Goal: Transaction & Acquisition: Purchase product/service

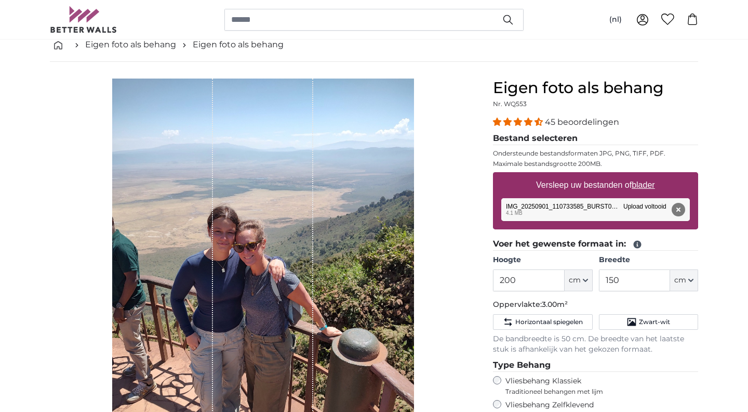
scroll to position [55, 0]
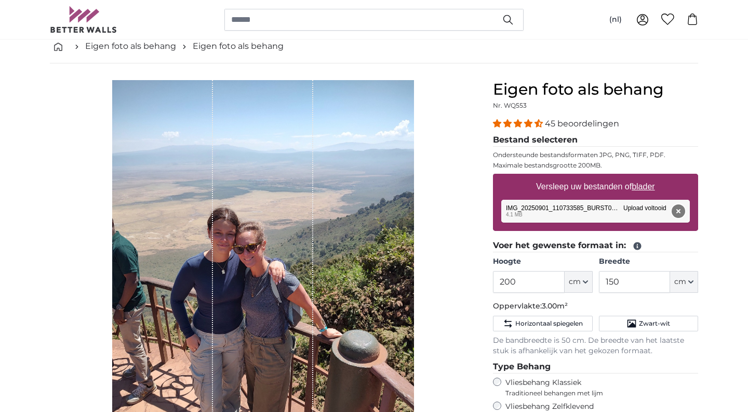
click at [677, 211] on button "Verwijderen" at bounding box center [679, 211] width 14 height 14
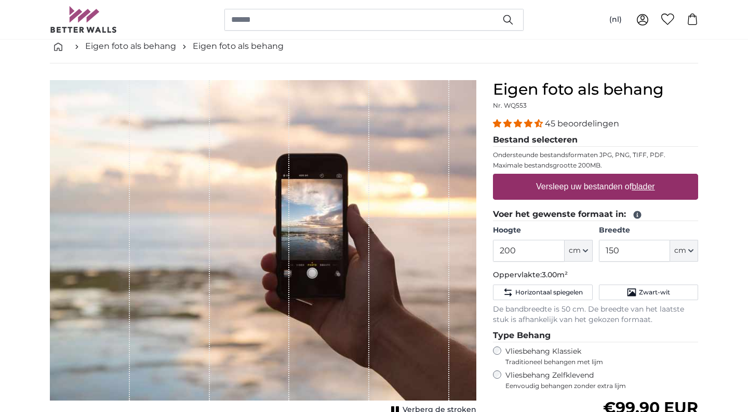
click at [558, 186] on label "Versleep uw bestanden of blader" at bounding box center [595, 186] width 127 height 21
click at [558, 177] on input "Versleep uw bestanden of blader" at bounding box center [595, 175] width 205 height 3
type input "**********"
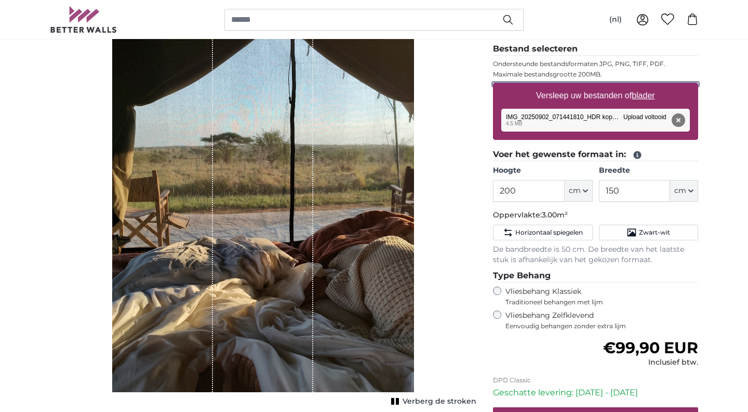
scroll to position [147, 0]
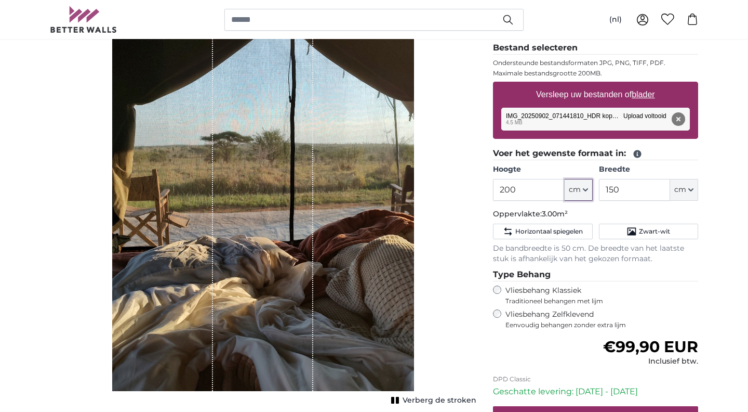
click at [586, 191] on icon "button" at bounding box center [585, 189] width 5 height 5
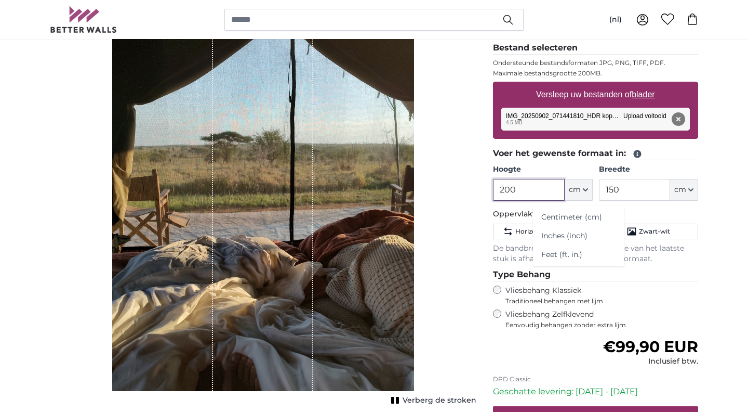
click at [536, 190] on input "200" at bounding box center [528, 190] width 71 height 22
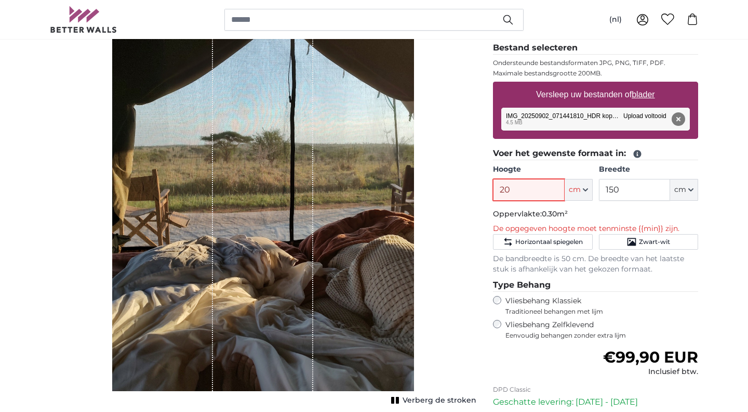
type input "2"
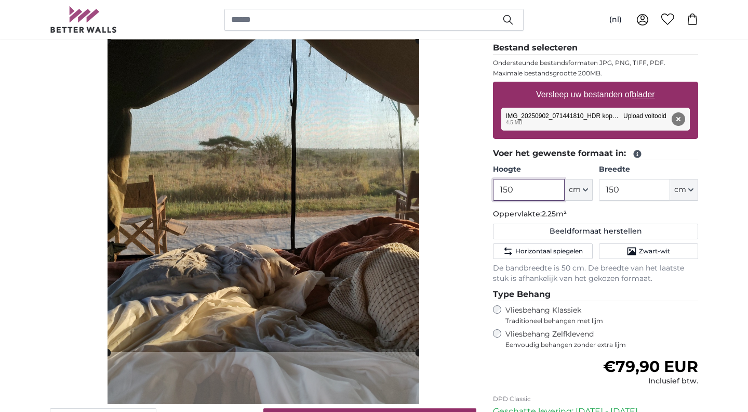
type input "150"
click at [644, 189] on input "150" at bounding box center [634, 190] width 71 height 22
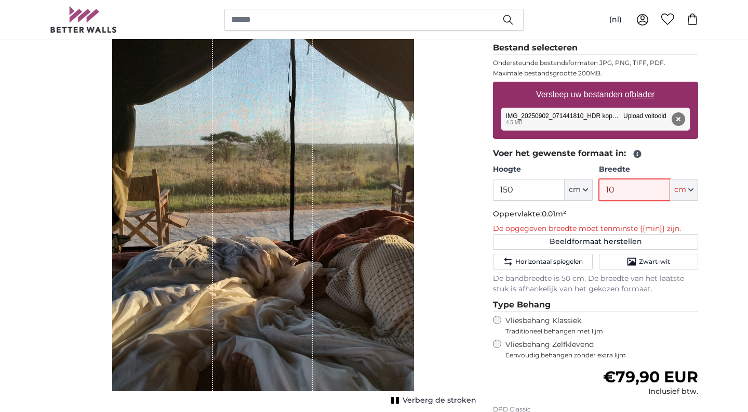
type input "100"
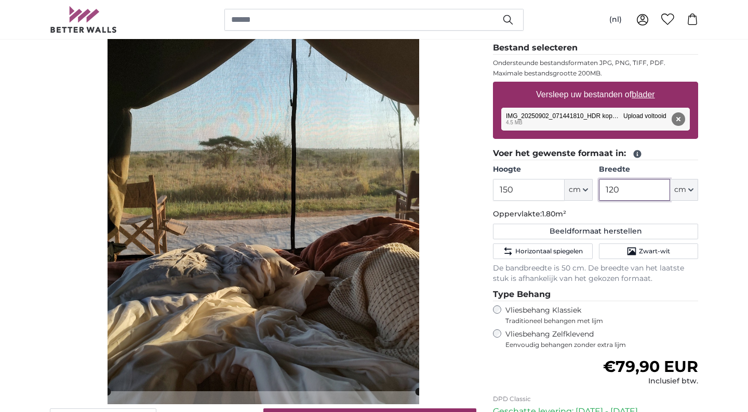
type input "120"
click at [522, 194] on input "150" at bounding box center [528, 190] width 71 height 22
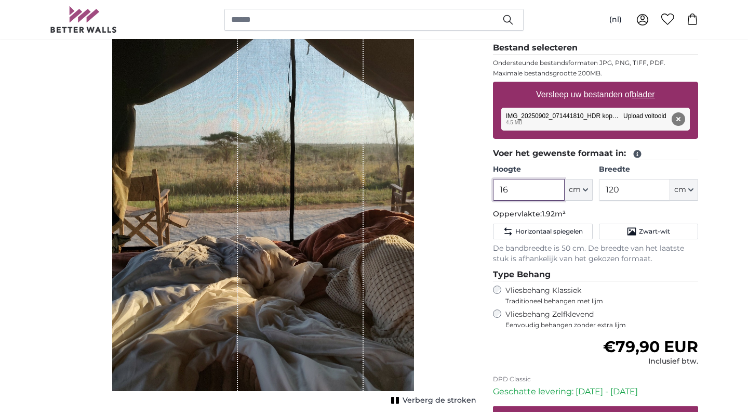
type input "1"
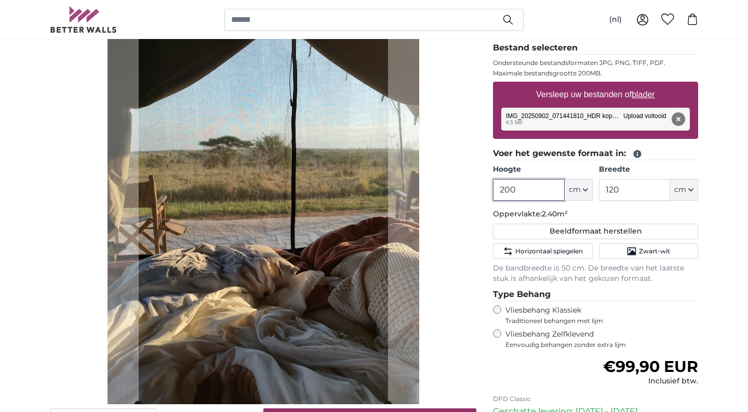
type input "200"
click at [631, 185] on input "120" at bounding box center [634, 190] width 71 height 22
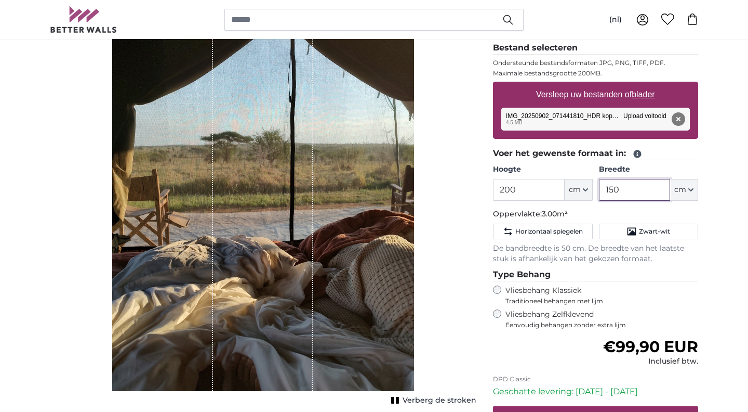
type input "150"
click at [450, 216] on div "Verberg de stroken" at bounding box center [263, 196] width 427 height 416
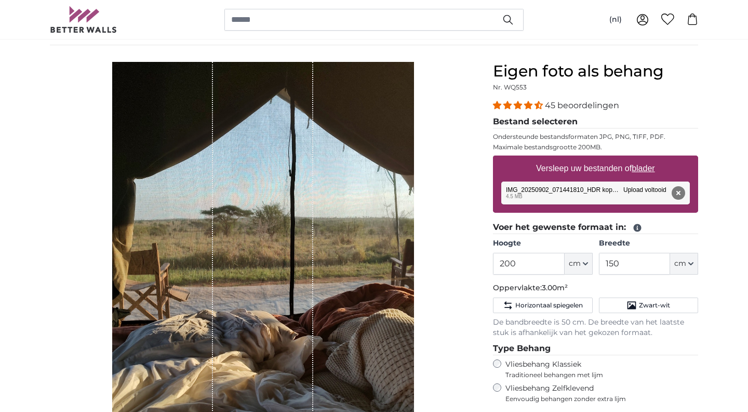
scroll to position [71, 0]
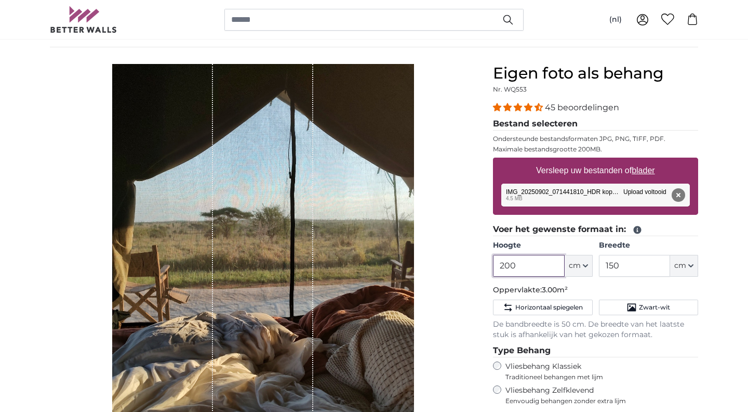
click at [524, 265] on input "200" at bounding box center [528, 266] width 71 height 22
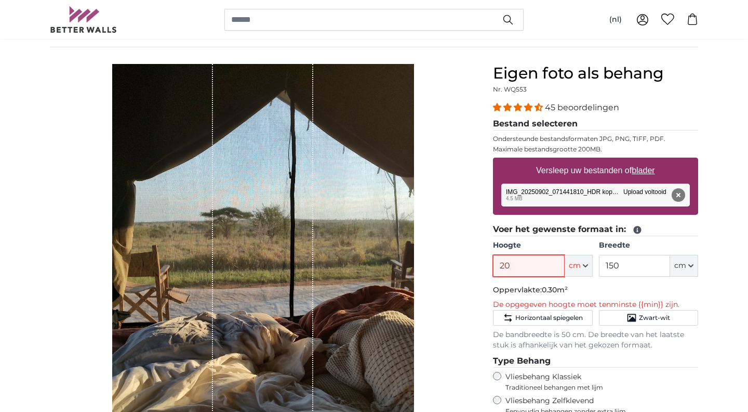
type input "2"
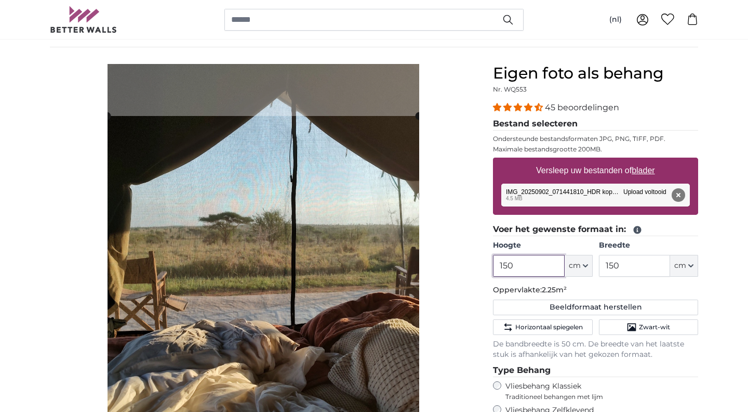
type input "150"
click at [622, 264] on input "150" at bounding box center [634, 266] width 71 height 22
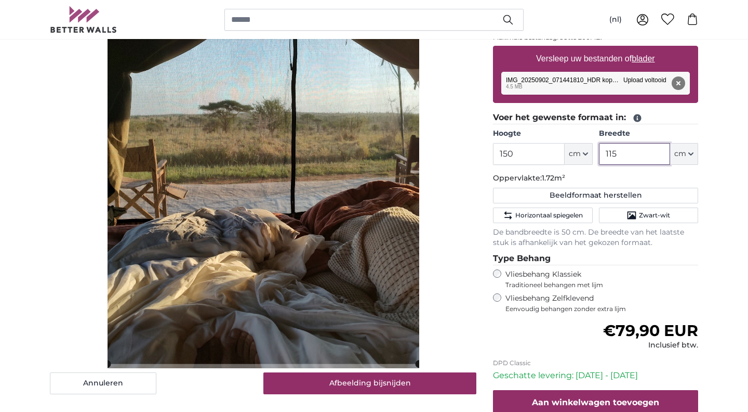
scroll to position [192, 0]
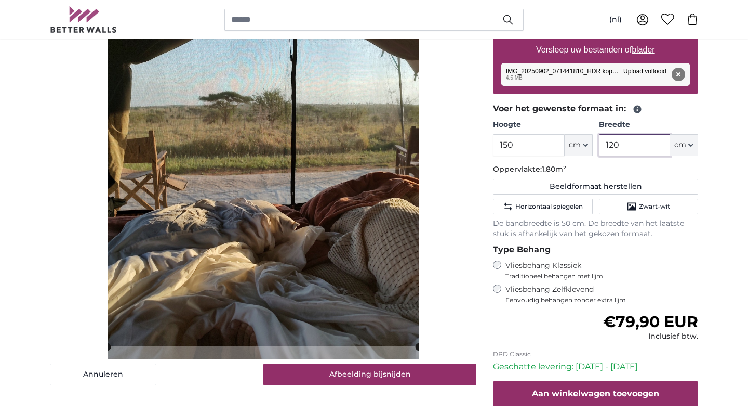
type input "120"
click at [526, 150] on input "150" at bounding box center [528, 145] width 71 height 22
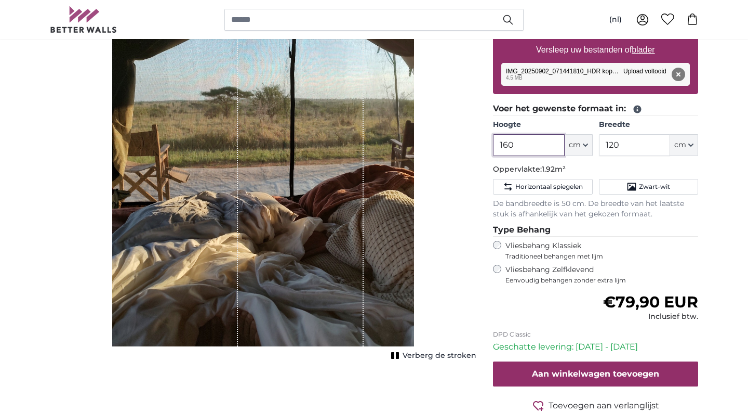
type input "160"
click at [451, 202] on div "Verberg de stroken" at bounding box center [263, 151] width 427 height 416
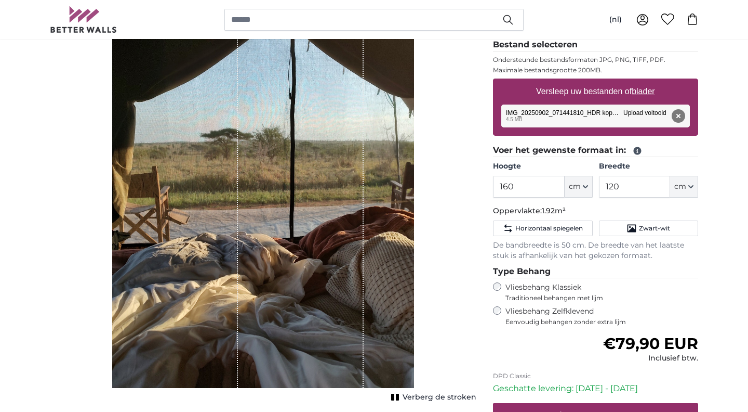
scroll to position [115, 0]
